Goal: Task Accomplishment & Management: Use online tool/utility

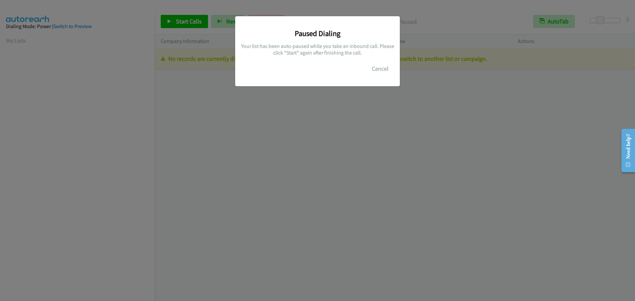
scroll to position [70, 0]
click at [370, 65] on button "Cancel" at bounding box center [379, 68] width 29 height 13
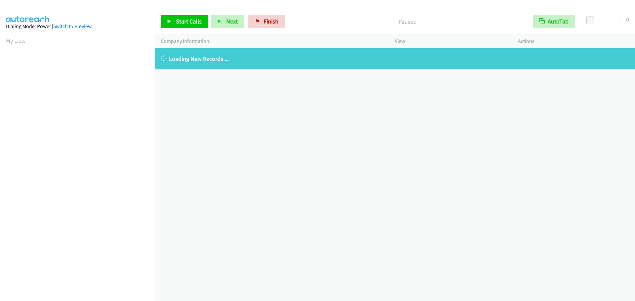
click at [20, 41] on link "My Lists" at bounding box center [16, 41] width 20 height 8
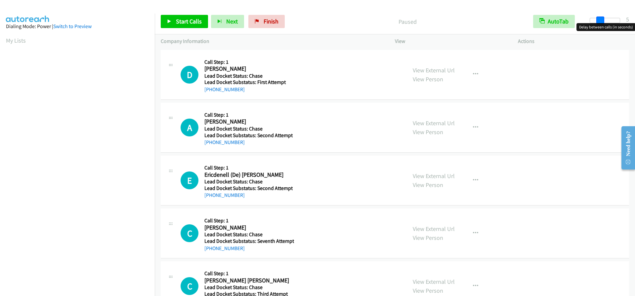
drag, startPoint x: 590, startPoint y: 21, endPoint x: 600, endPoint y: 21, distance: 9.9
click at [600, 21] on span at bounding box center [600, 21] width 8 height 8
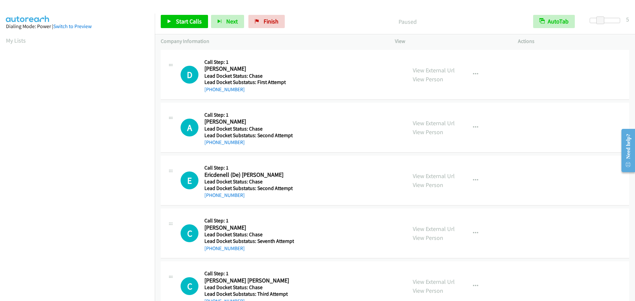
scroll to position [70, 0]
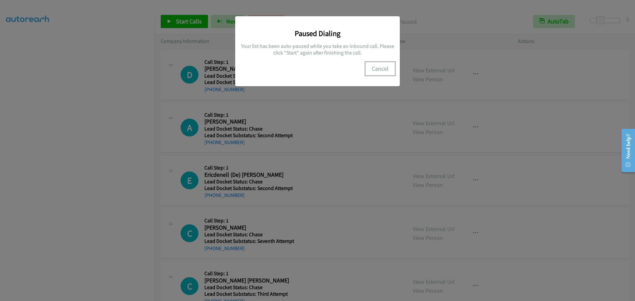
drag, startPoint x: 387, startPoint y: 68, endPoint x: 367, endPoint y: 68, distance: 19.2
click at [387, 68] on button "Cancel" at bounding box center [379, 68] width 29 height 13
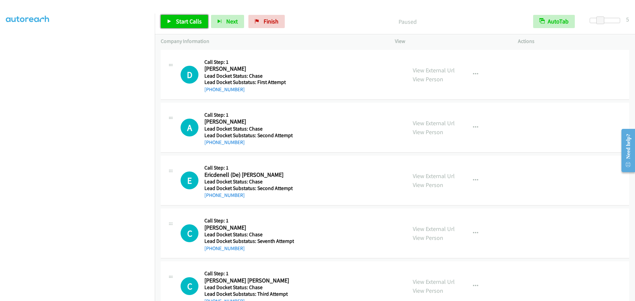
click at [182, 20] on span "Start Calls" at bounding box center [189, 22] width 26 height 8
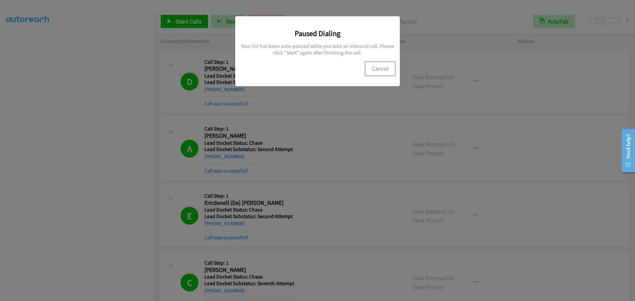
click at [373, 70] on button "Cancel" at bounding box center [379, 68] width 29 height 13
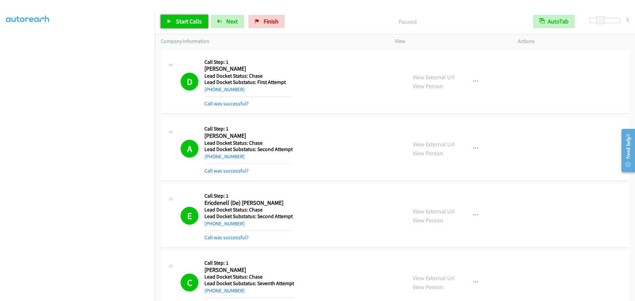
click at [188, 25] on link "Start Calls" at bounding box center [184, 21] width 47 height 13
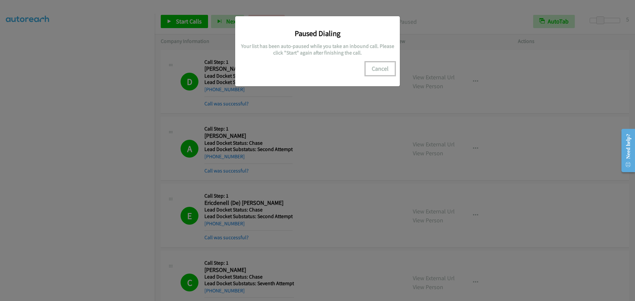
click at [383, 69] on button "Cancel" at bounding box center [379, 68] width 29 height 13
click at [367, 75] on div "Paused Dialing Your list has been auto-paused while you take an inbound call. P…" at bounding box center [317, 51] width 165 height 70
click at [384, 69] on button "Cancel" at bounding box center [379, 68] width 29 height 13
click at [383, 67] on button "Cancel" at bounding box center [379, 68] width 29 height 13
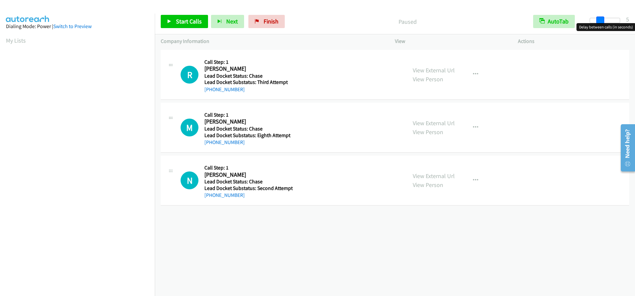
drag, startPoint x: 589, startPoint y: 20, endPoint x: 599, endPoint y: 20, distance: 9.6
click at [599, 20] on span at bounding box center [600, 21] width 8 height 8
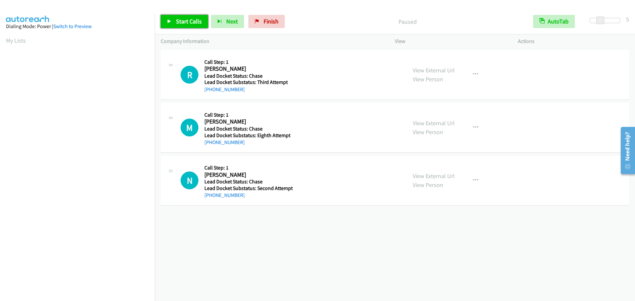
click at [193, 20] on span "Start Calls" at bounding box center [189, 22] width 26 height 8
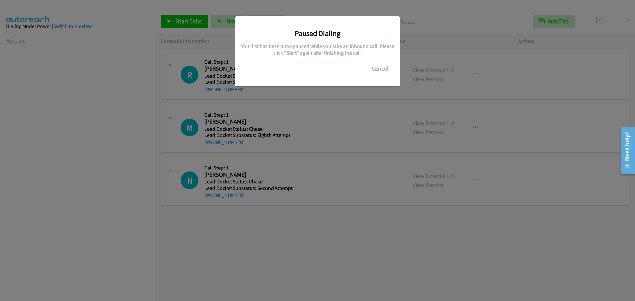
scroll to position [70, 0]
click at [385, 70] on button "Cancel" at bounding box center [379, 68] width 29 height 13
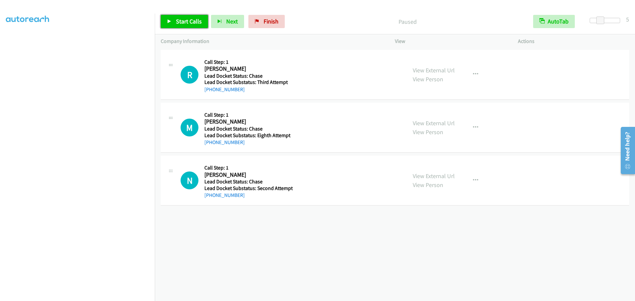
click at [183, 20] on span "Start Calls" at bounding box center [189, 22] width 26 height 8
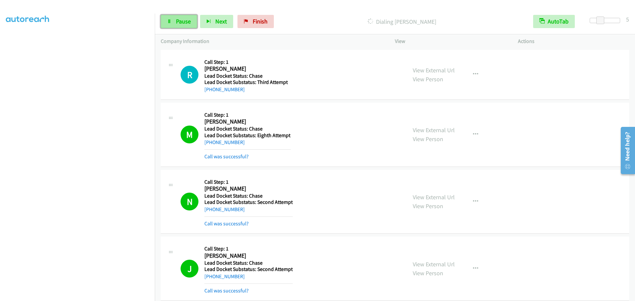
click at [176, 17] on link "Pause" at bounding box center [179, 21] width 36 height 13
